Goal: Information Seeking & Learning: Learn about a topic

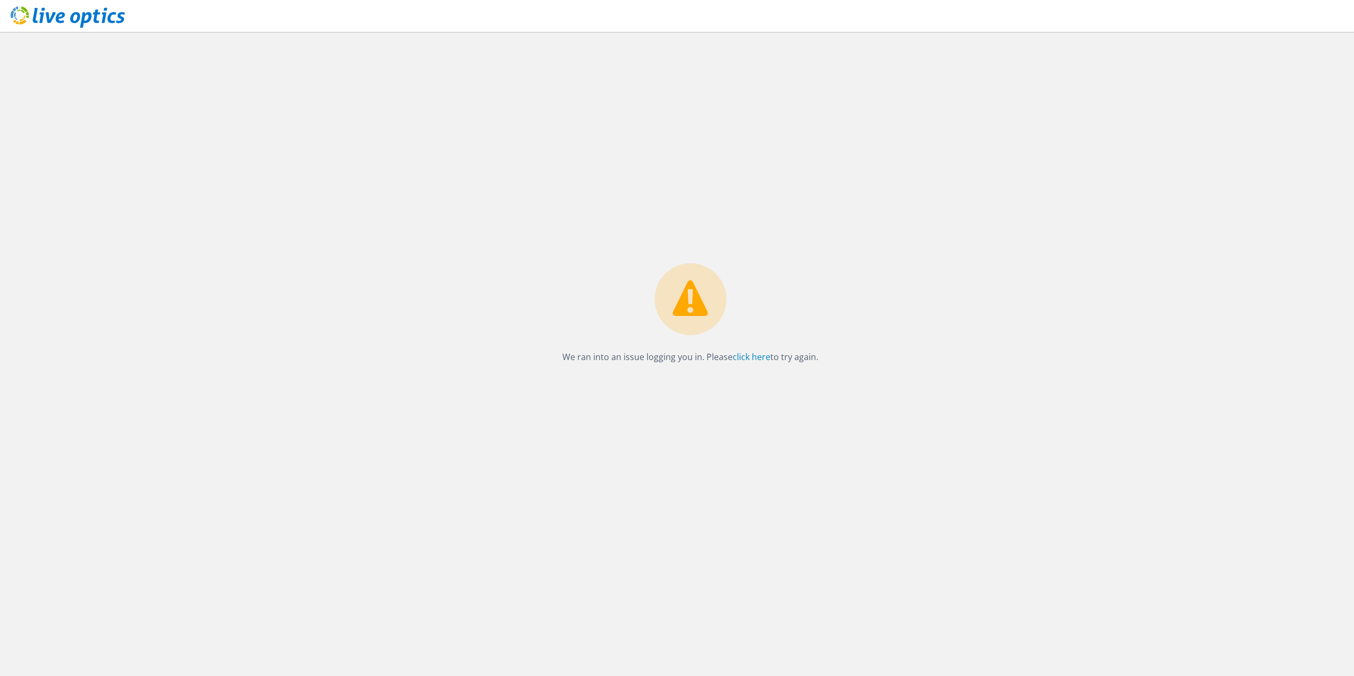
click at [121, 24] on icon at bounding box center [68, 17] width 114 height 22
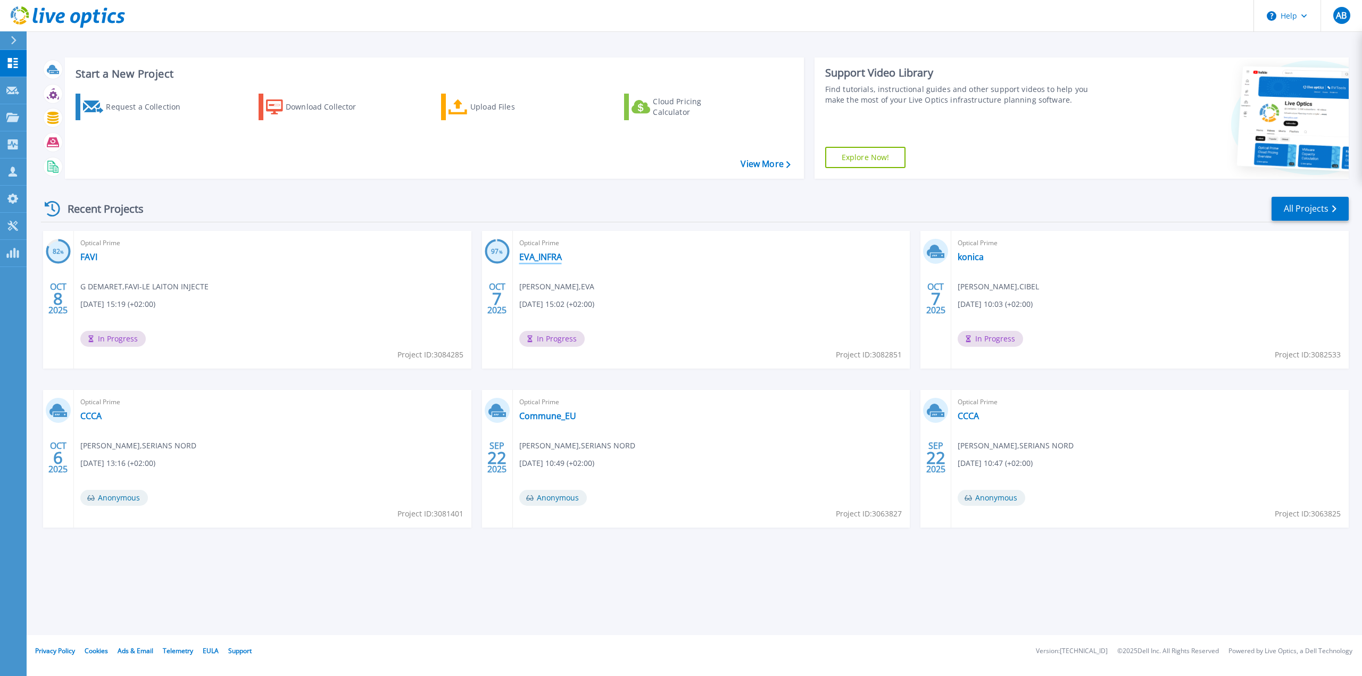
click at [548, 257] on link "EVA_INFRA" at bounding box center [540, 257] width 43 height 11
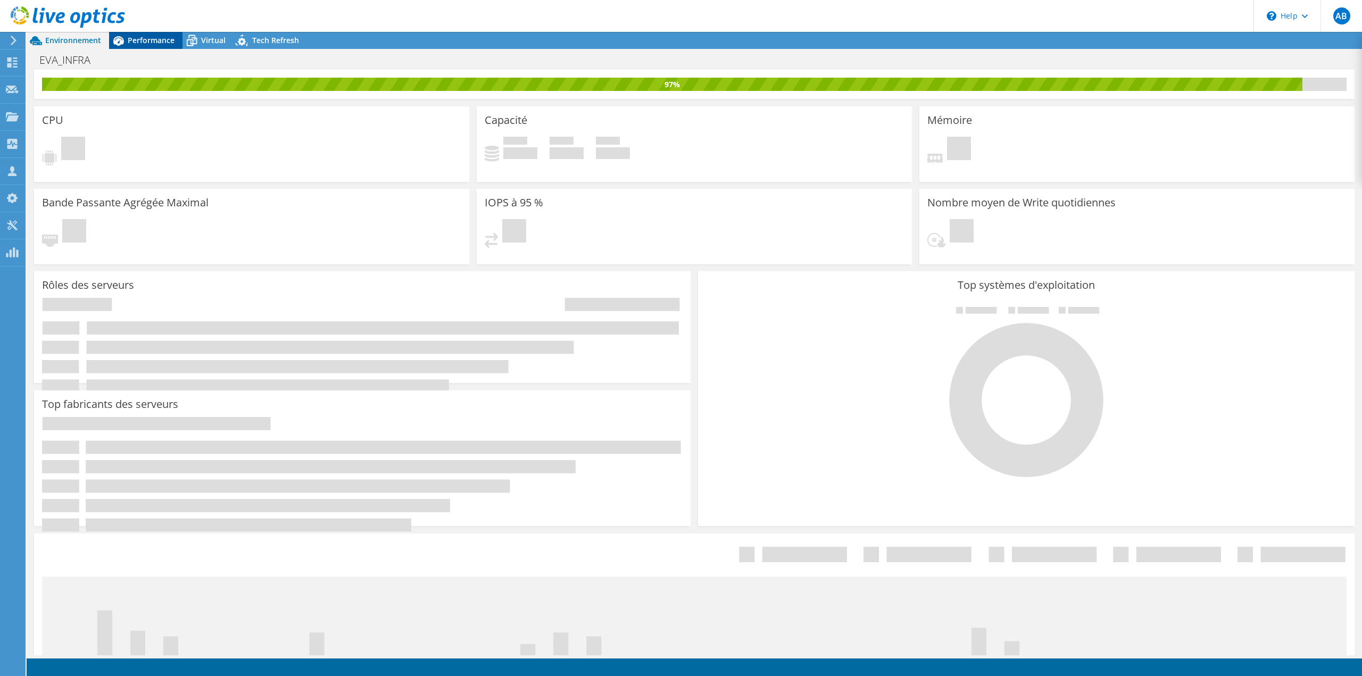
click at [162, 40] on span "Performance" at bounding box center [151, 40] width 47 height 10
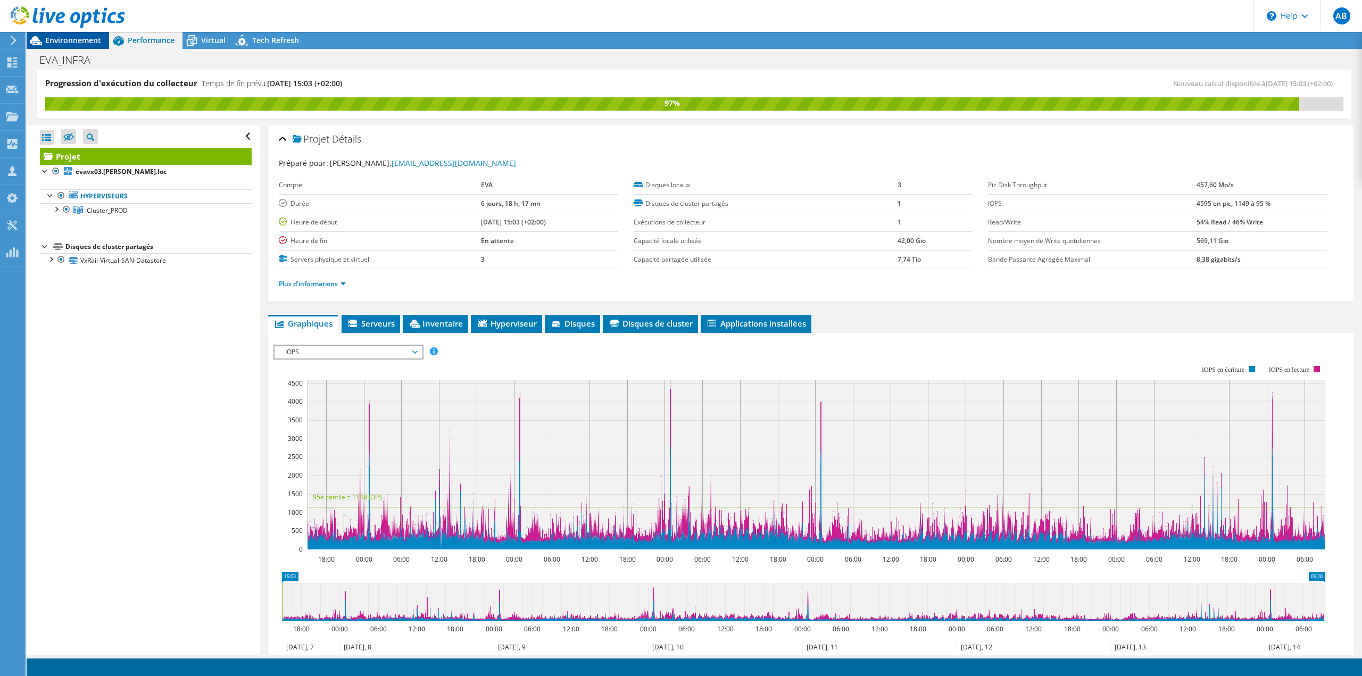
click at [91, 41] on span "Environnement" at bounding box center [73, 40] width 56 height 10
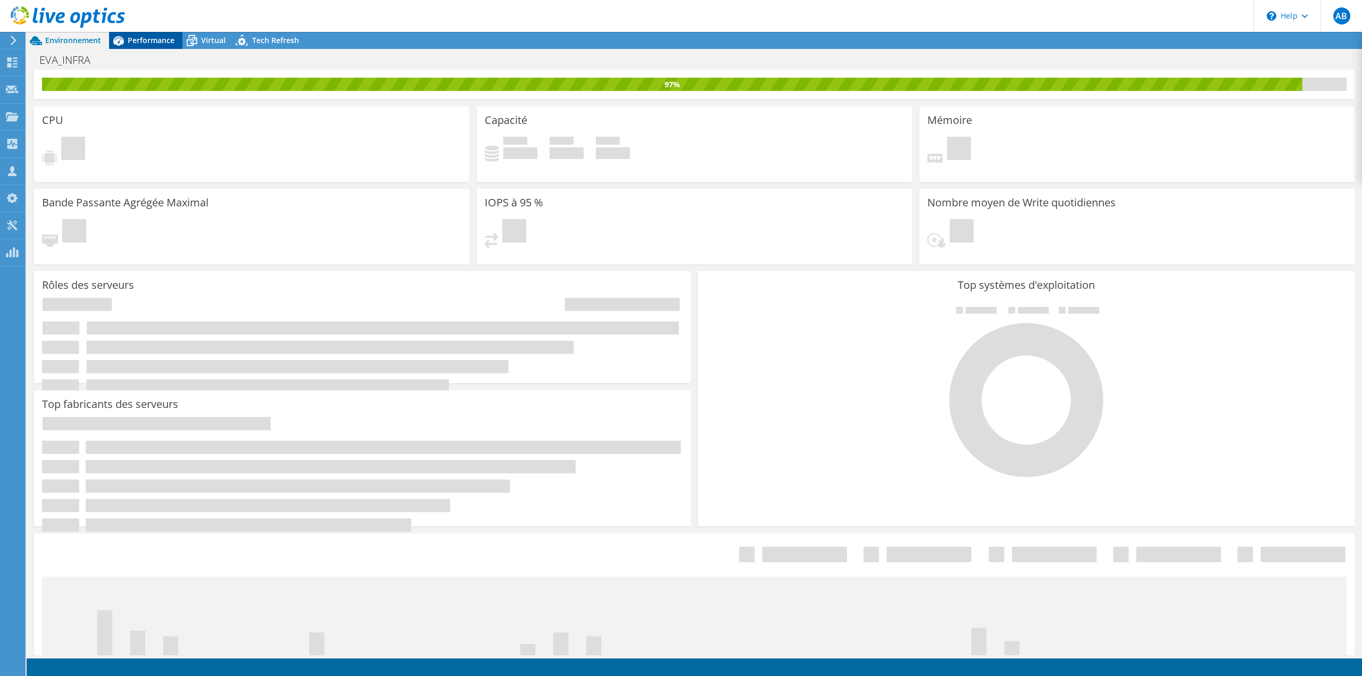
click at [154, 39] on span "Performance" at bounding box center [151, 40] width 47 height 10
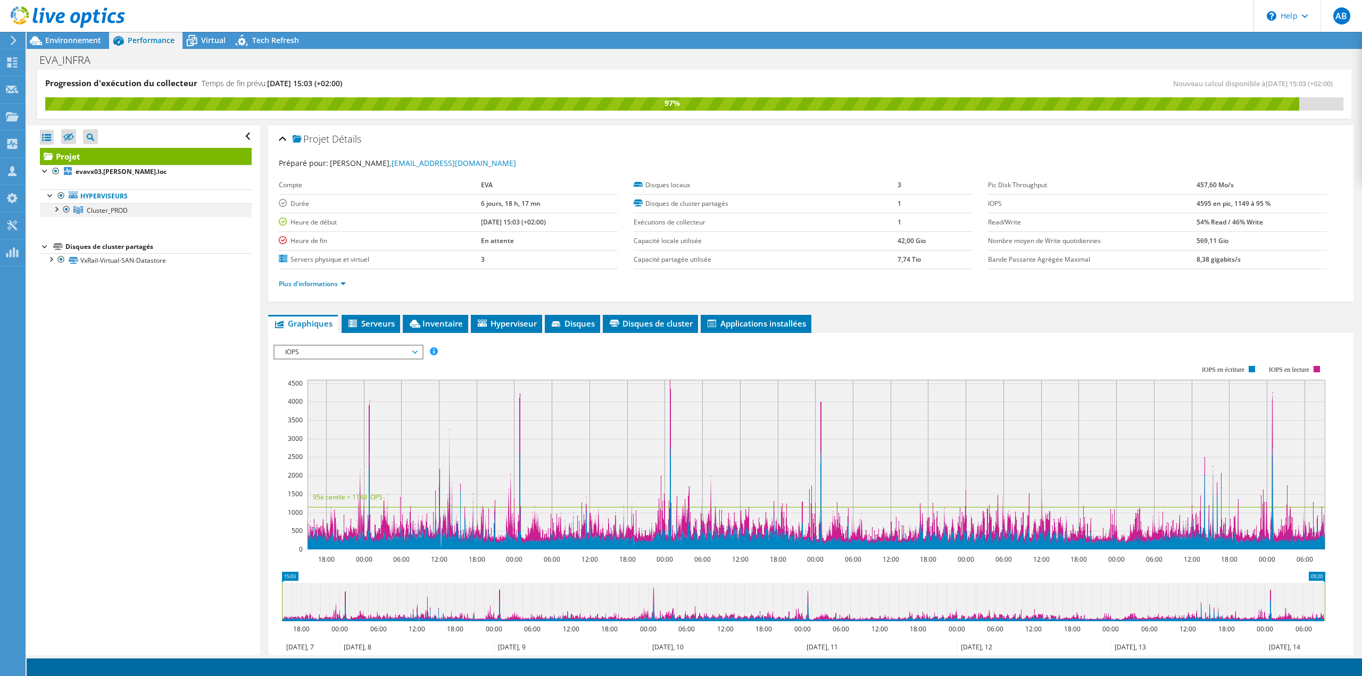
click at [56, 212] on div at bounding box center [56, 208] width 11 height 11
click at [596, 314] on div "Projet Détails Préparé pour: Sébastien HOREL, shorel@viandes-eva.com Compte EVA…" at bounding box center [810, 454] width 1101 height 656
click at [594, 319] on span "Disques" at bounding box center [572, 323] width 45 height 11
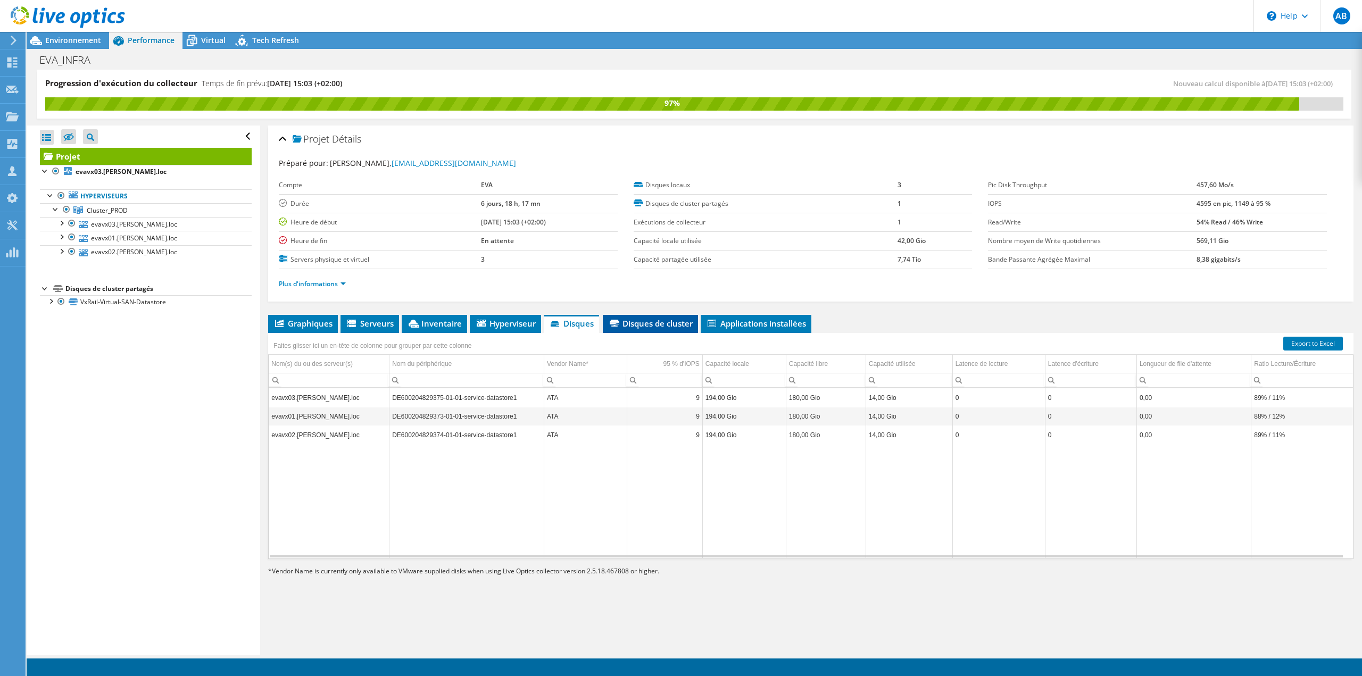
click at [665, 324] on span "Disques de cluster" at bounding box center [650, 323] width 85 height 11
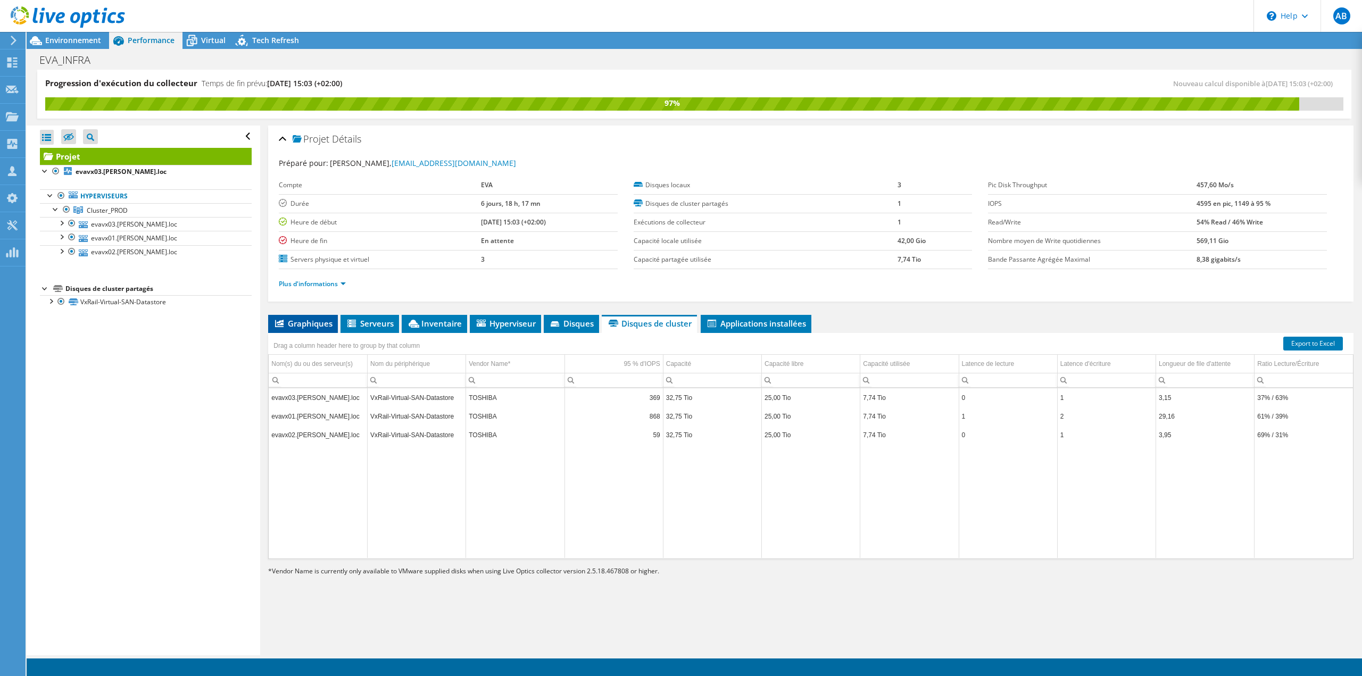
click at [312, 324] on span "Graphiques" at bounding box center [302, 323] width 59 height 11
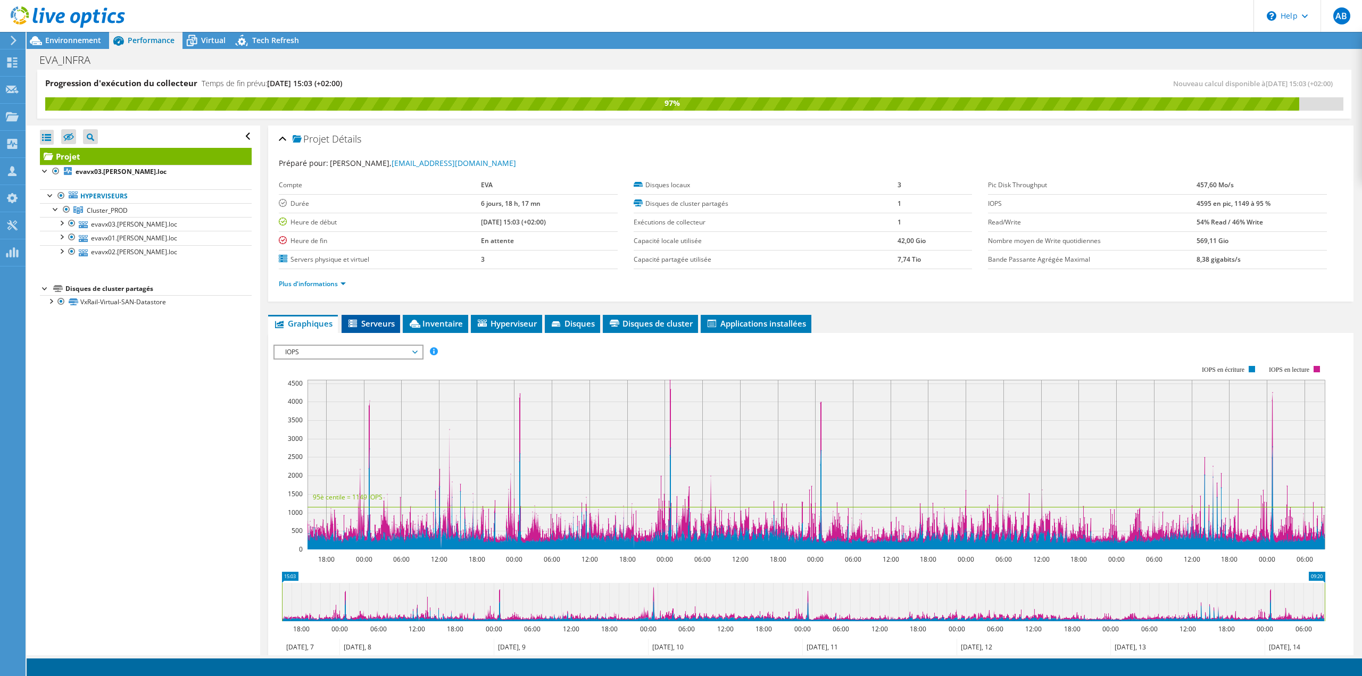
click at [362, 322] on span "Serveurs" at bounding box center [371, 323] width 48 height 11
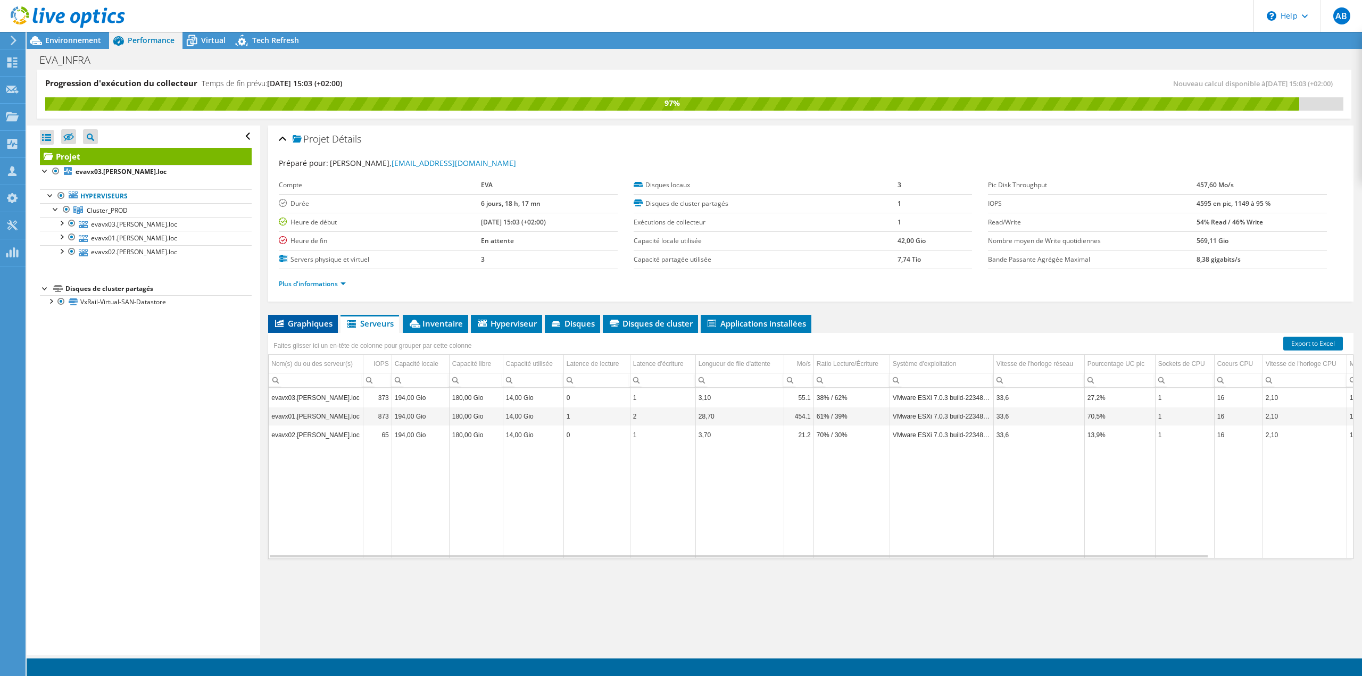
click at [321, 321] on span "Graphiques" at bounding box center [302, 323] width 59 height 11
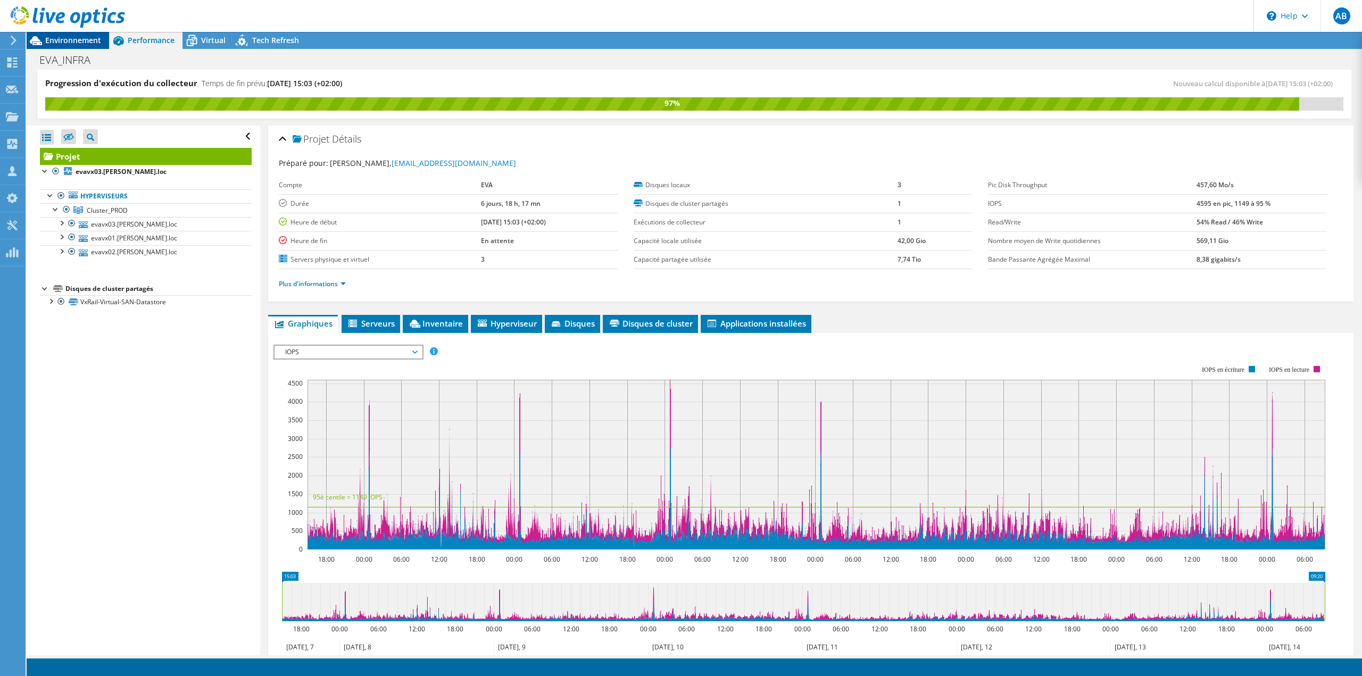
click at [77, 39] on span "Environnement" at bounding box center [73, 40] width 56 height 10
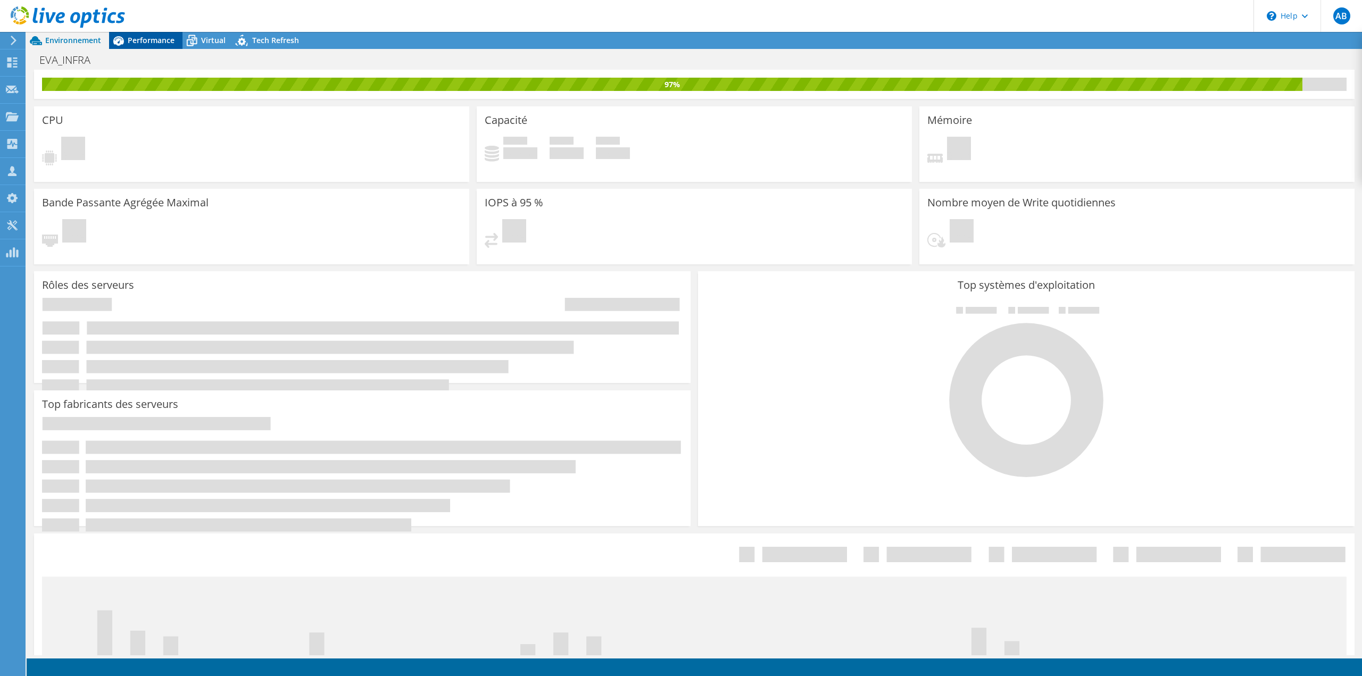
click at [134, 43] on span "Performance" at bounding box center [151, 40] width 47 height 10
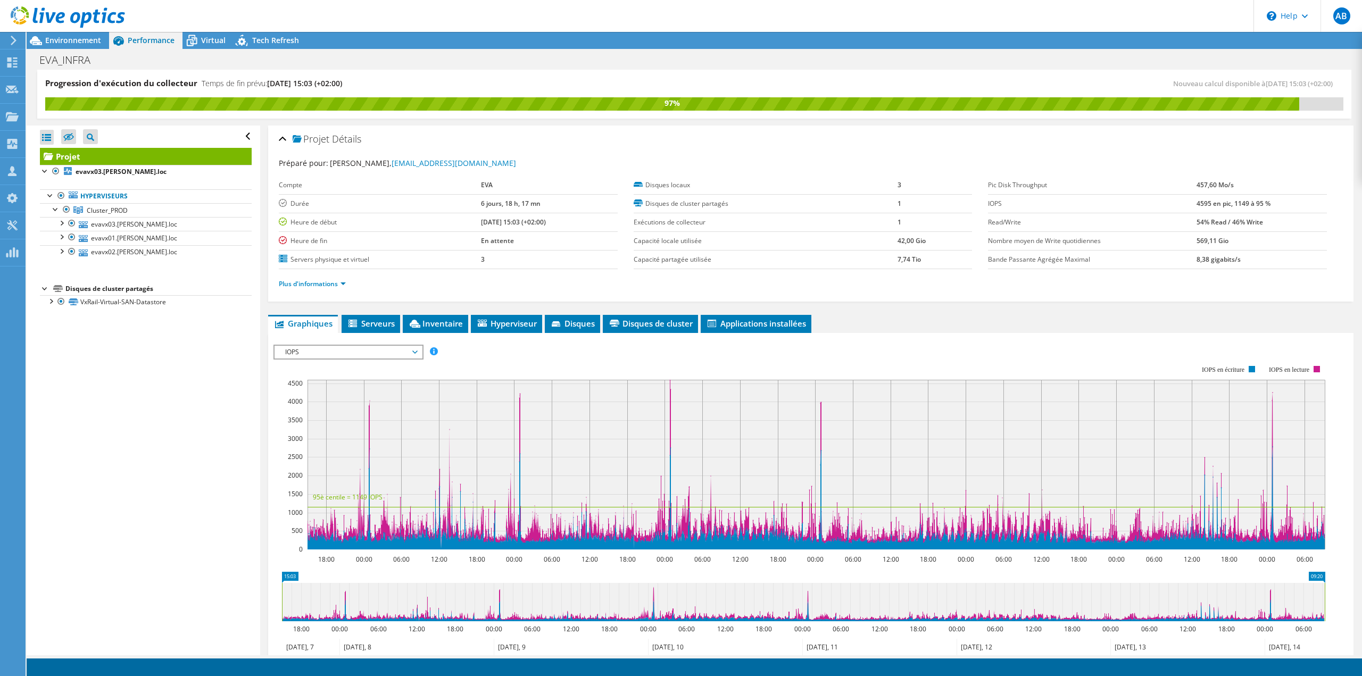
drag, startPoint x: 1231, startPoint y: 237, endPoint x: 1186, endPoint y: 239, distance: 44.7
click at [1186, 239] on tr "Nombre moyen de Write quotidiennes 569,11 Gio" at bounding box center [1157, 240] width 339 height 19
copy tr "569,11 Gio"
click at [82, 47] on div "Environnement" at bounding box center [68, 40] width 82 height 17
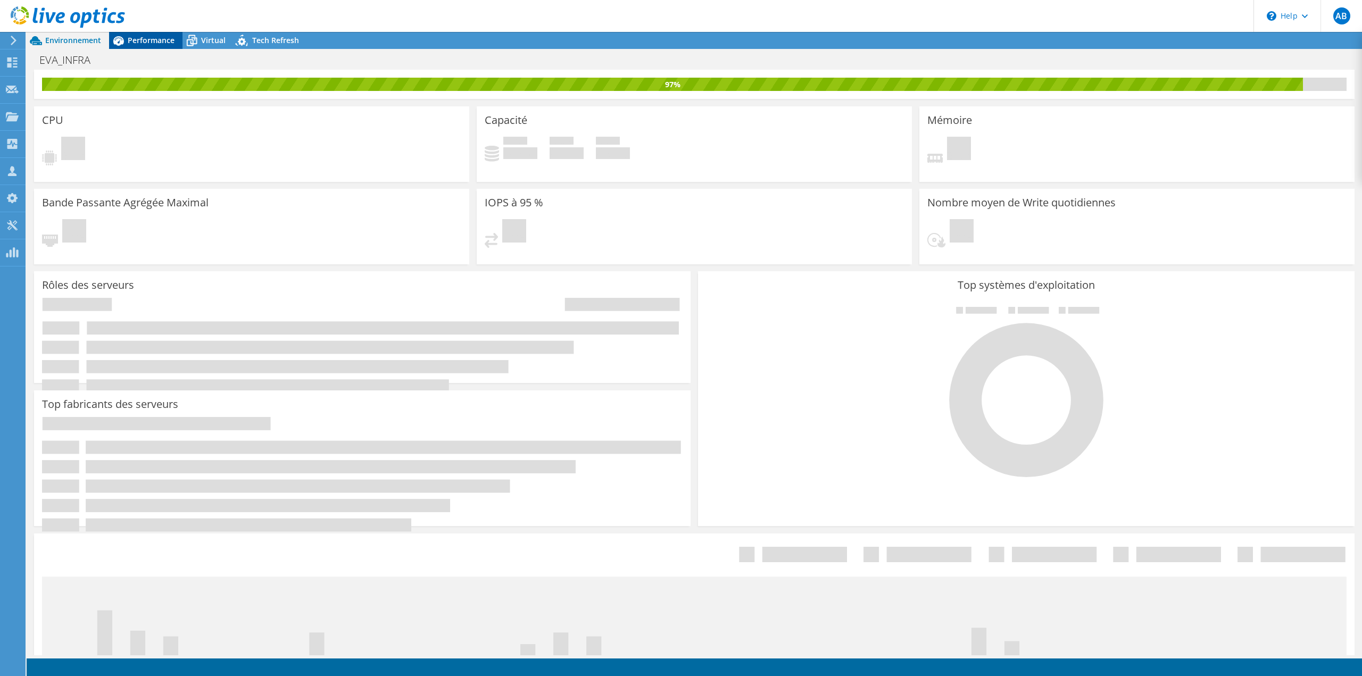
click at [134, 41] on span "Performance" at bounding box center [151, 40] width 47 height 10
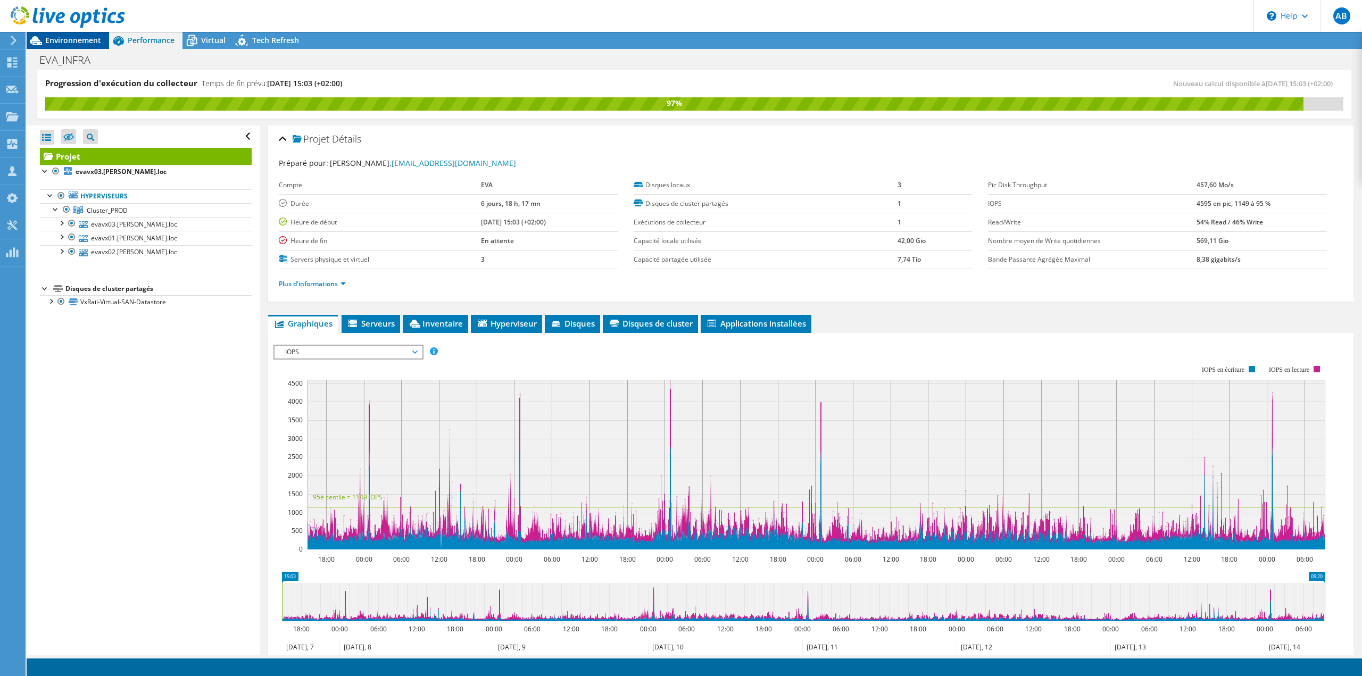
click at [72, 43] on span "Environnement" at bounding box center [73, 40] width 56 height 10
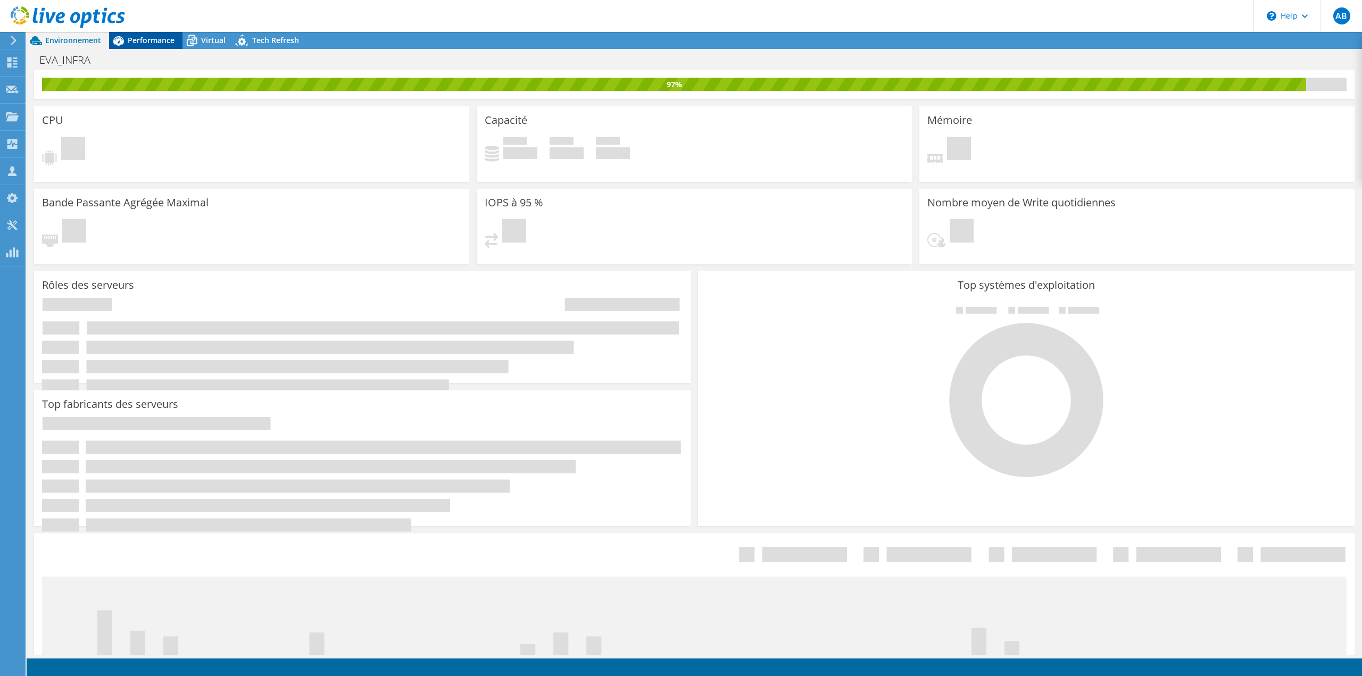
click at [146, 41] on span "Performance" at bounding box center [151, 40] width 47 height 10
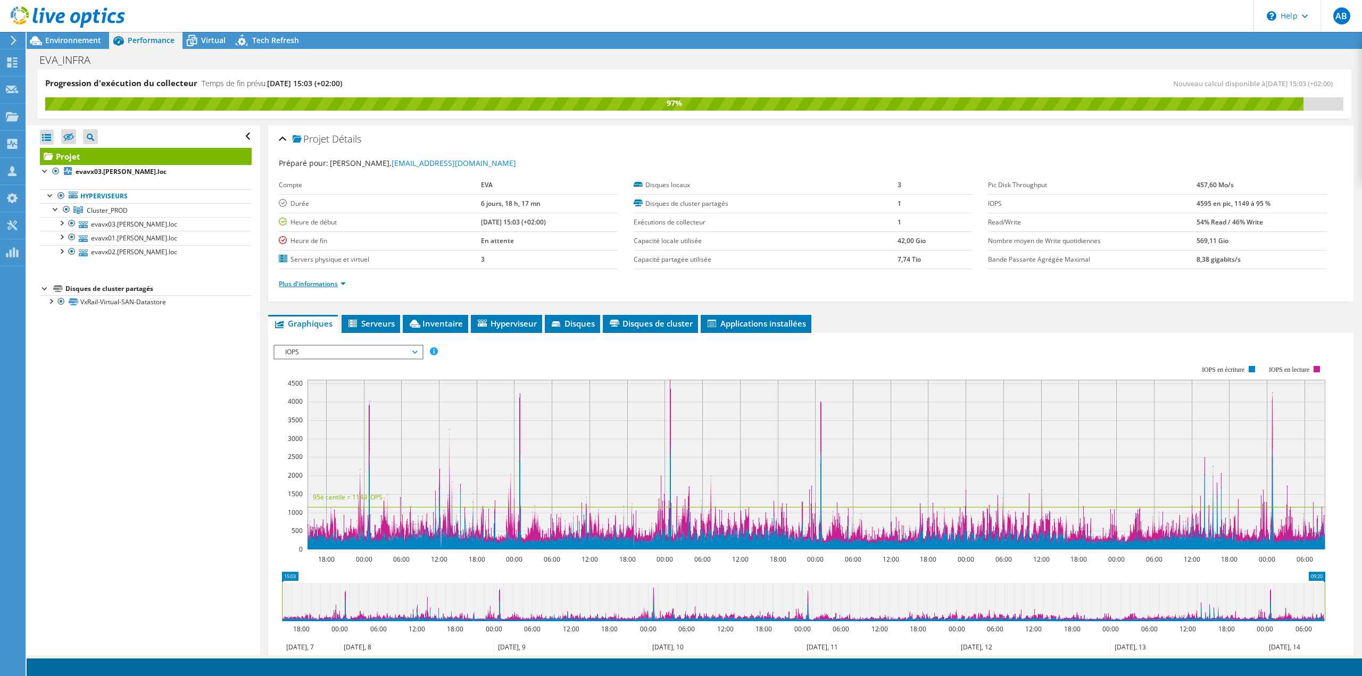
click at [337, 282] on link "Plus d'informations" at bounding box center [312, 283] width 67 height 9
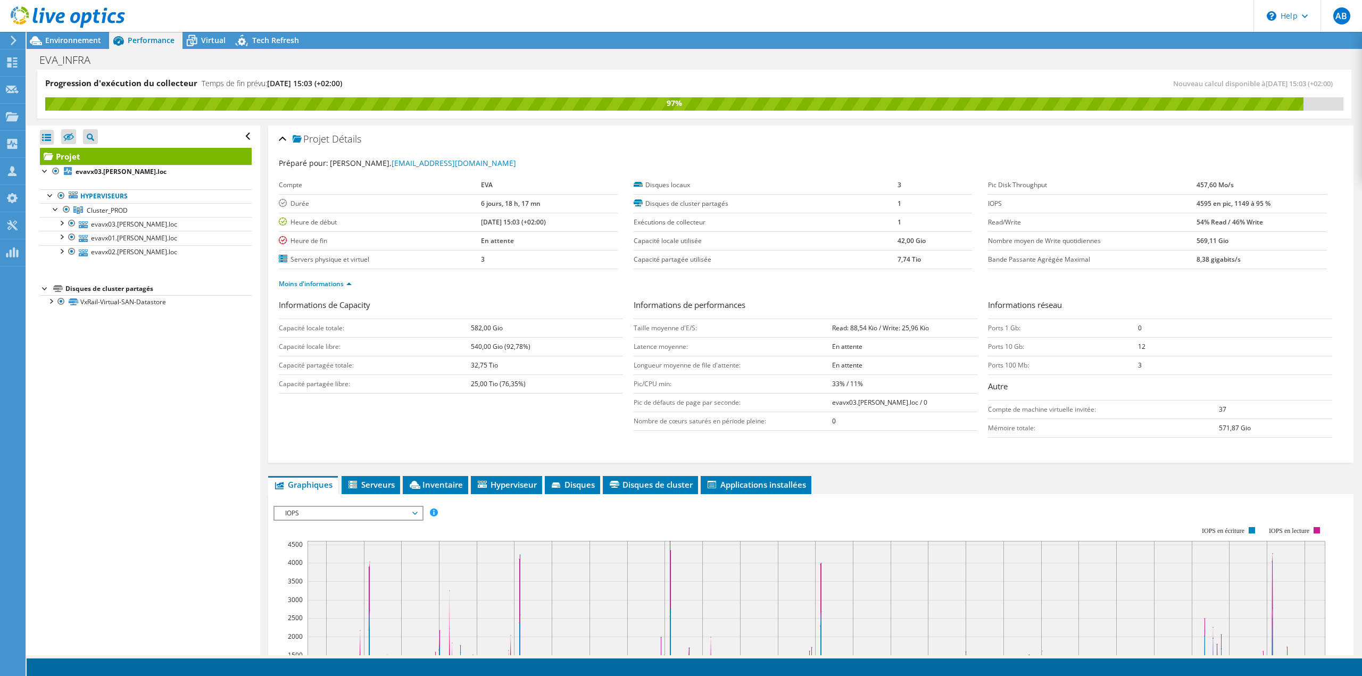
drag, startPoint x: 894, startPoint y: 262, endPoint x: 907, endPoint y: 260, distance: 13.5
click at [907, 260] on tr "Capacité partagée utilisée 7,74 Tio" at bounding box center [803, 259] width 339 height 19
click at [62, 43] on span "Environnement" at bounding box center [73, 40] width 56 height 10
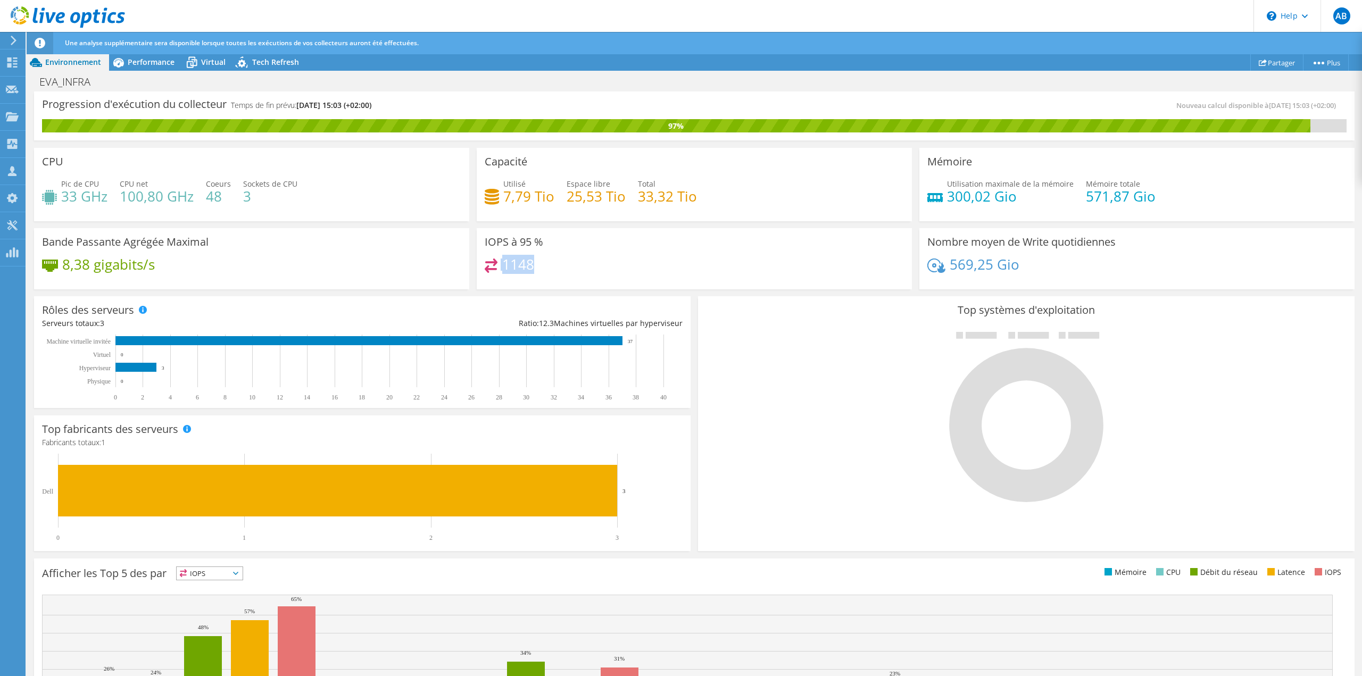
drag, startPoint x: 526, startPoint y: 268, endPoint x: 494, endPoint y: 265, distance: 32.0
click at [494, 265] on div "1148" at bounding box center [694, 270] width 419 height 23
copy div "1148"
